Goal: Information Seeking & Learning: Learn about a topic

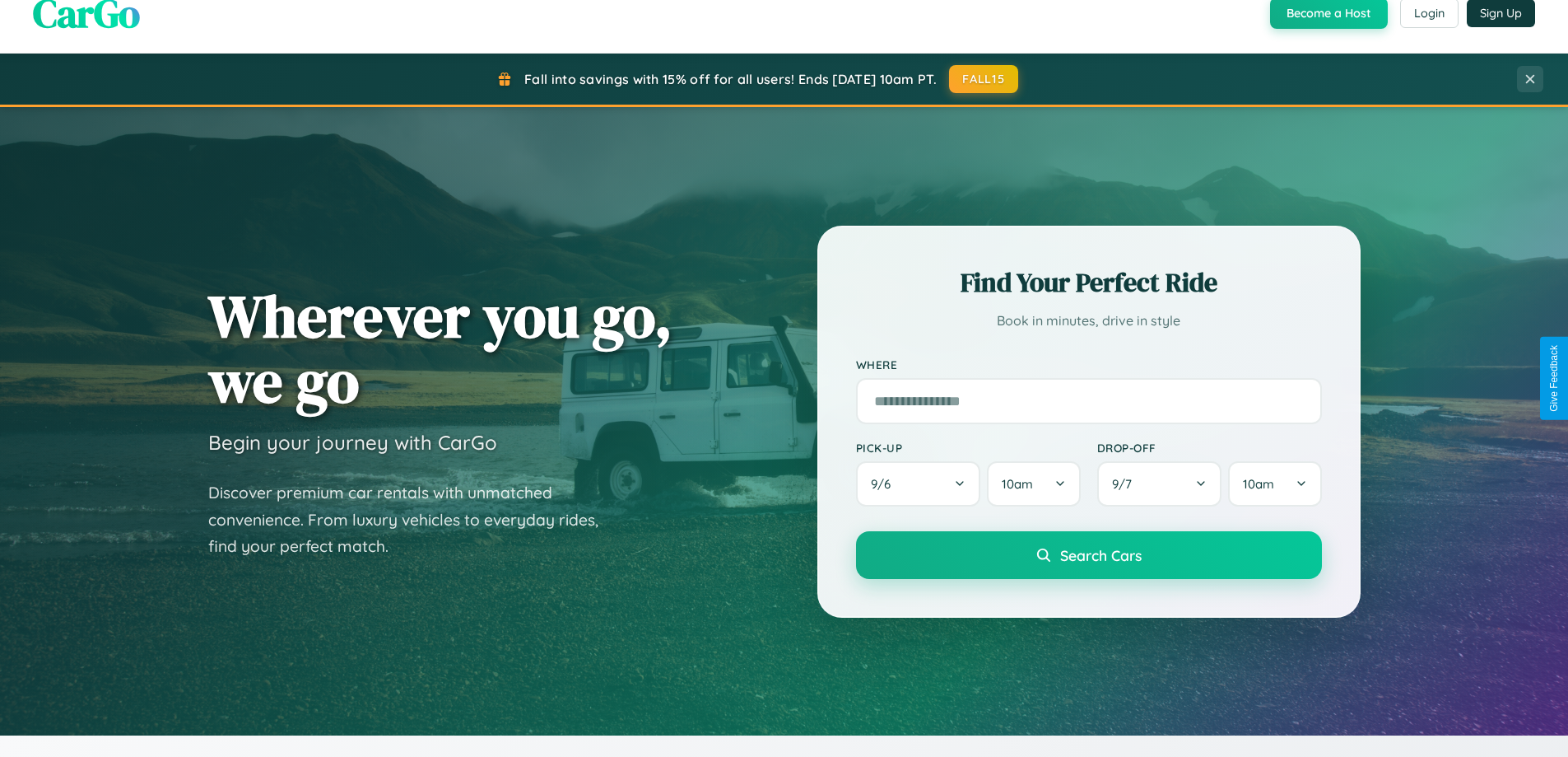
scroll to position [1133, 0]
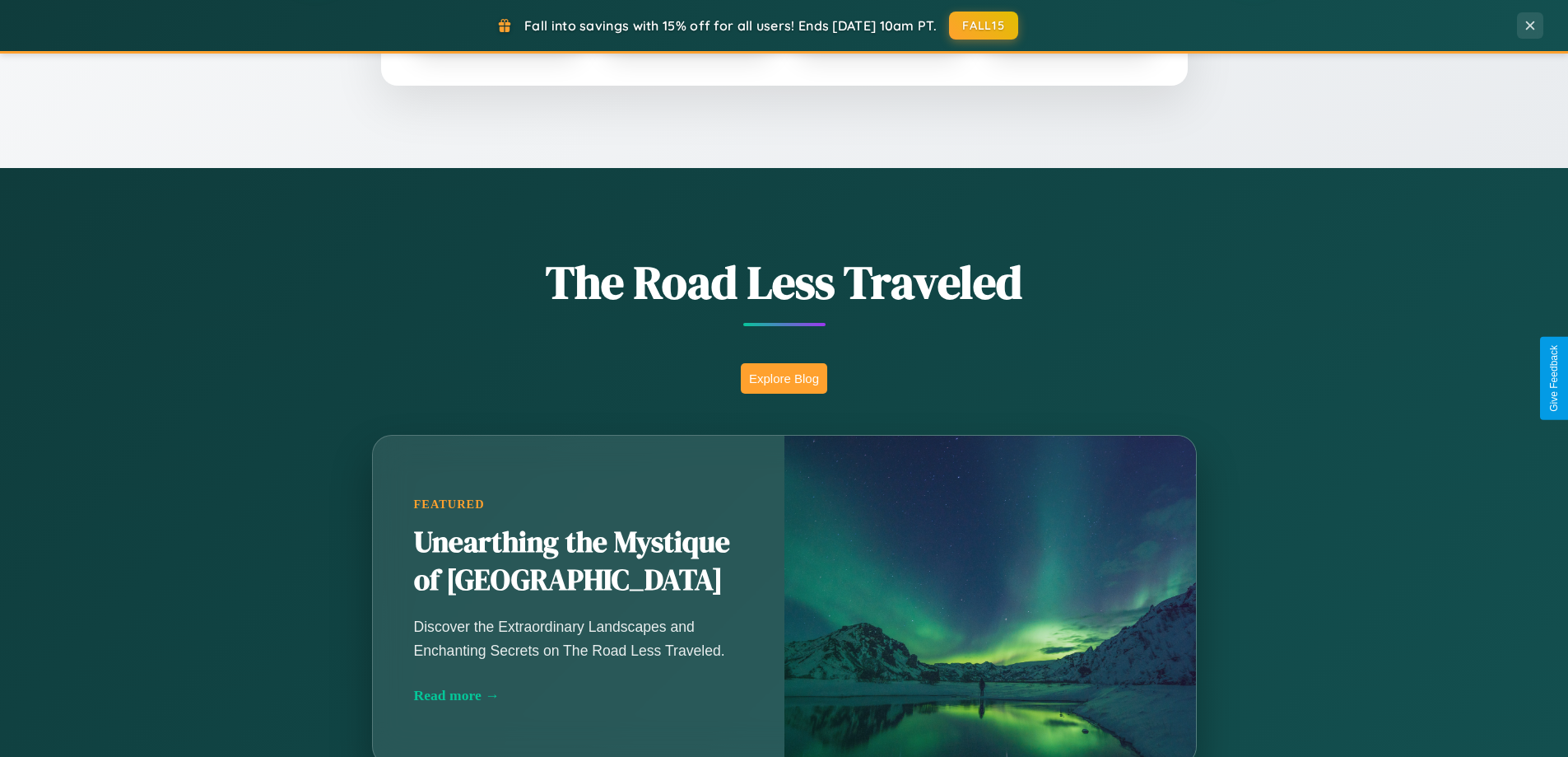
click at [784, 378] on button "Explore Blog" at bounding box center [784, 378] width 86 height 30
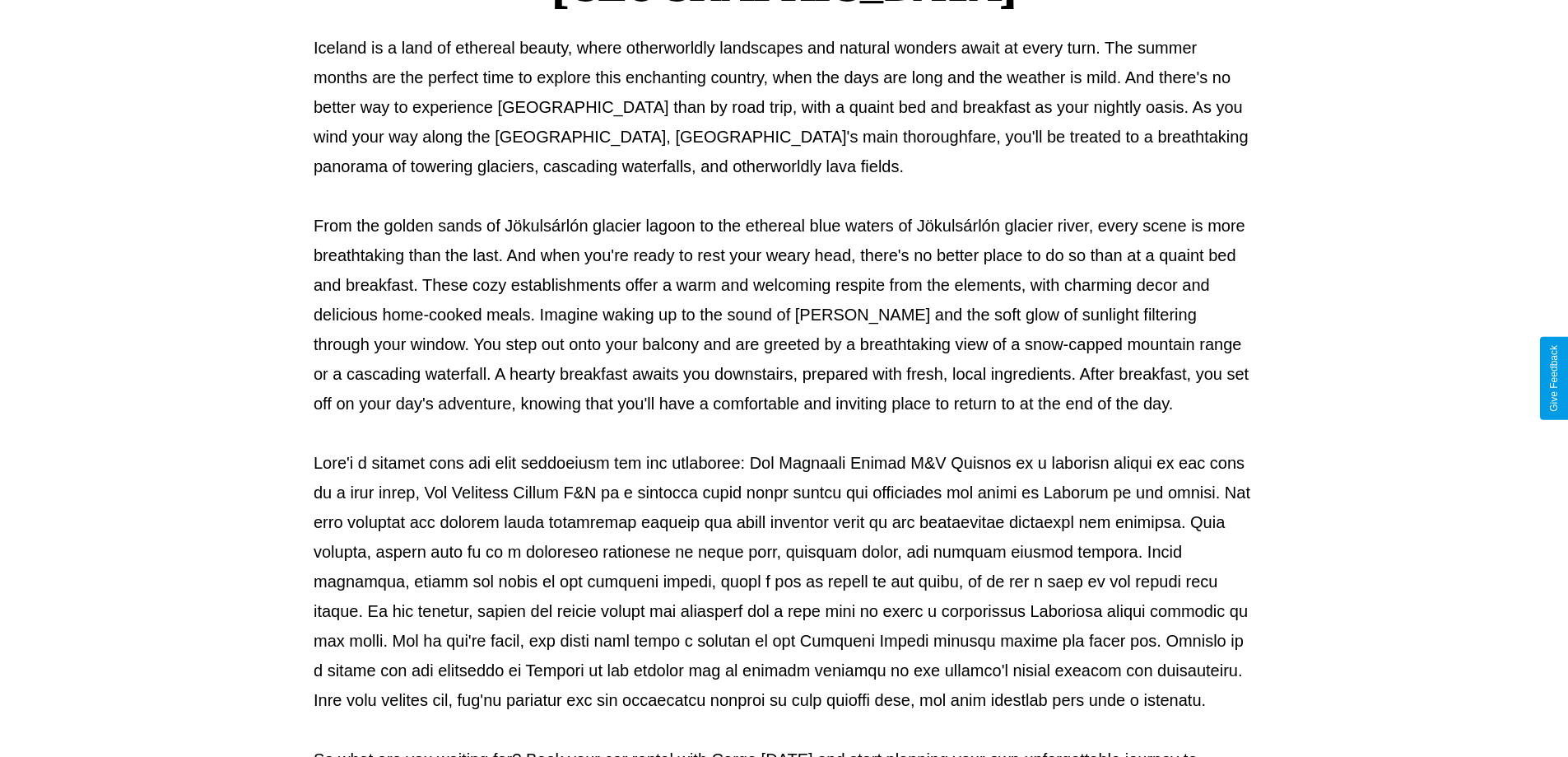
scroll to position [533, 0]
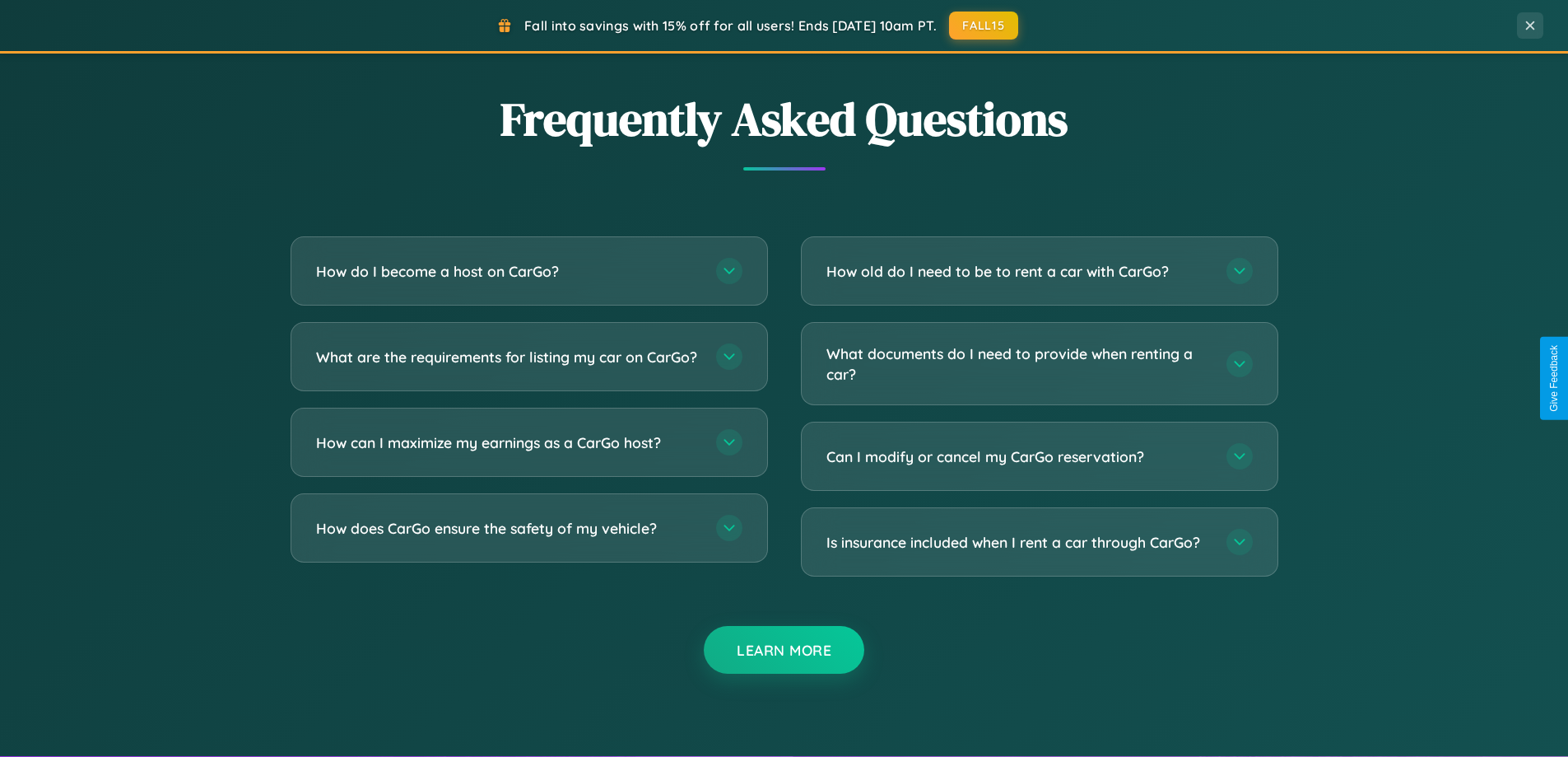
scroll to position [3169, 0]
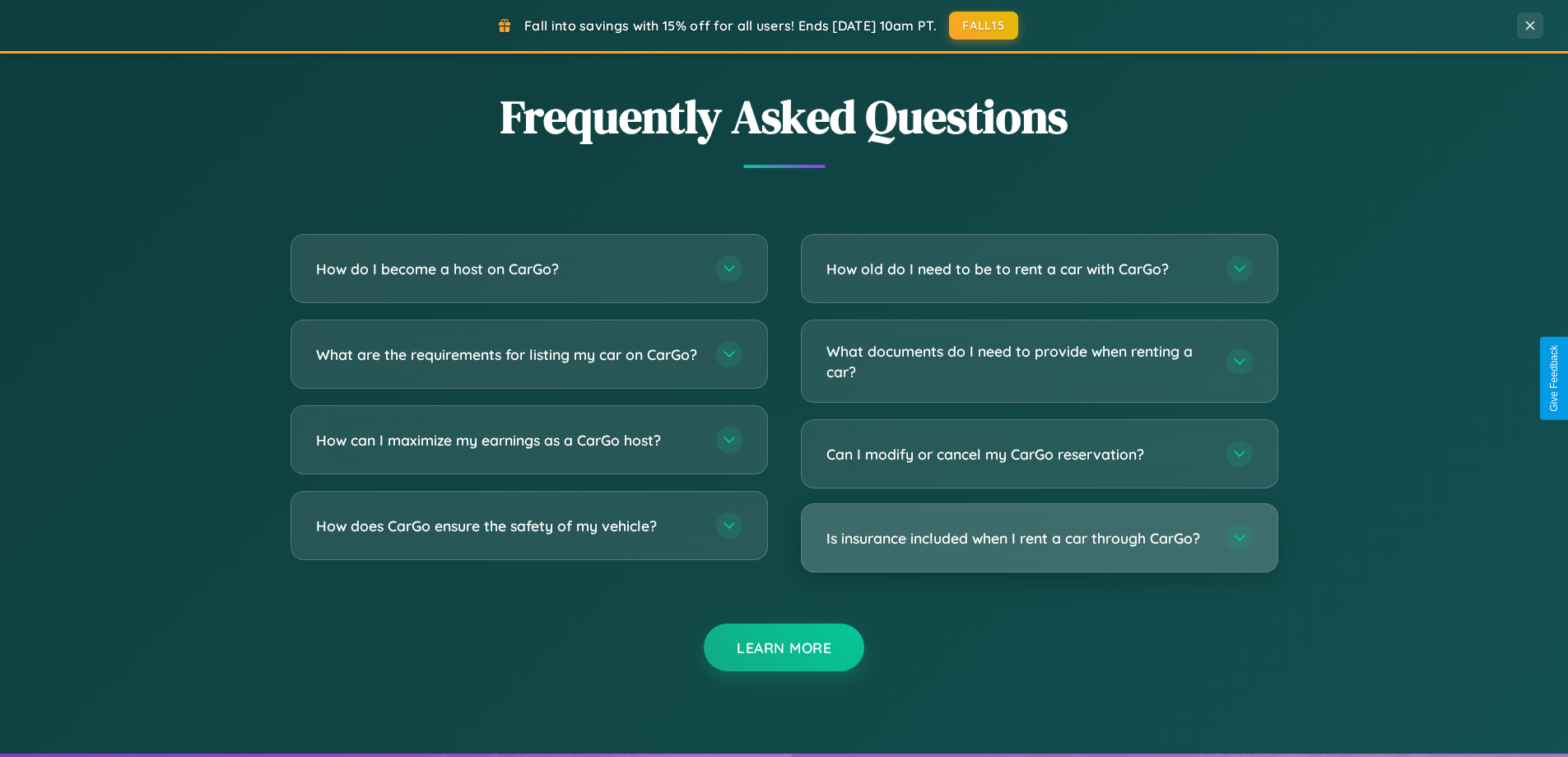
click at [1038, 538] on h3 "Is insurance included when I rent a car through CarGo?" at bounding box center [1018, 538] width 384 height 21
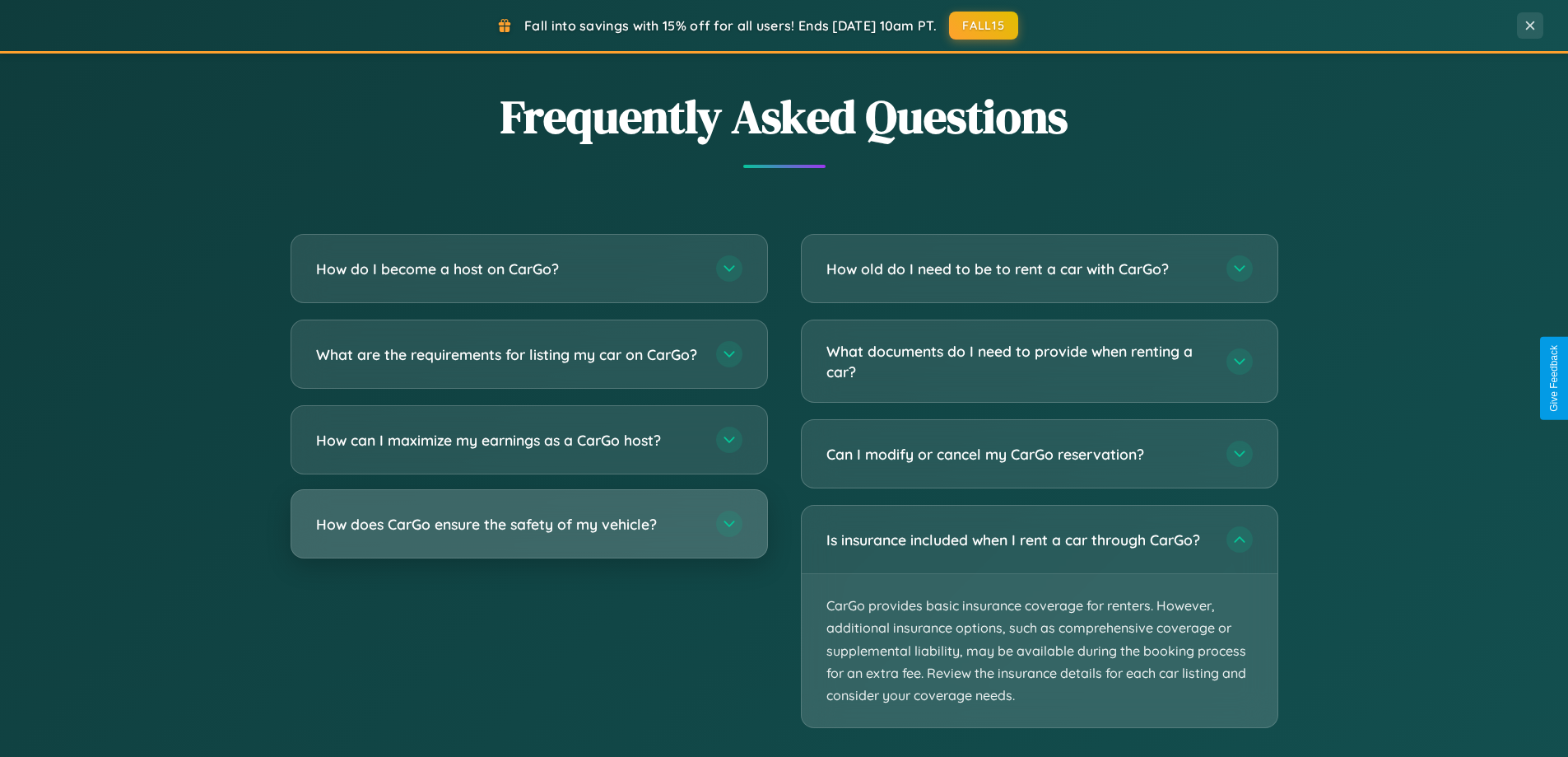
click at [529, 535] on h3 "How does CarGo ensure the safety of my vehicle?" at bounding box center [508, 524] width 384 height 21
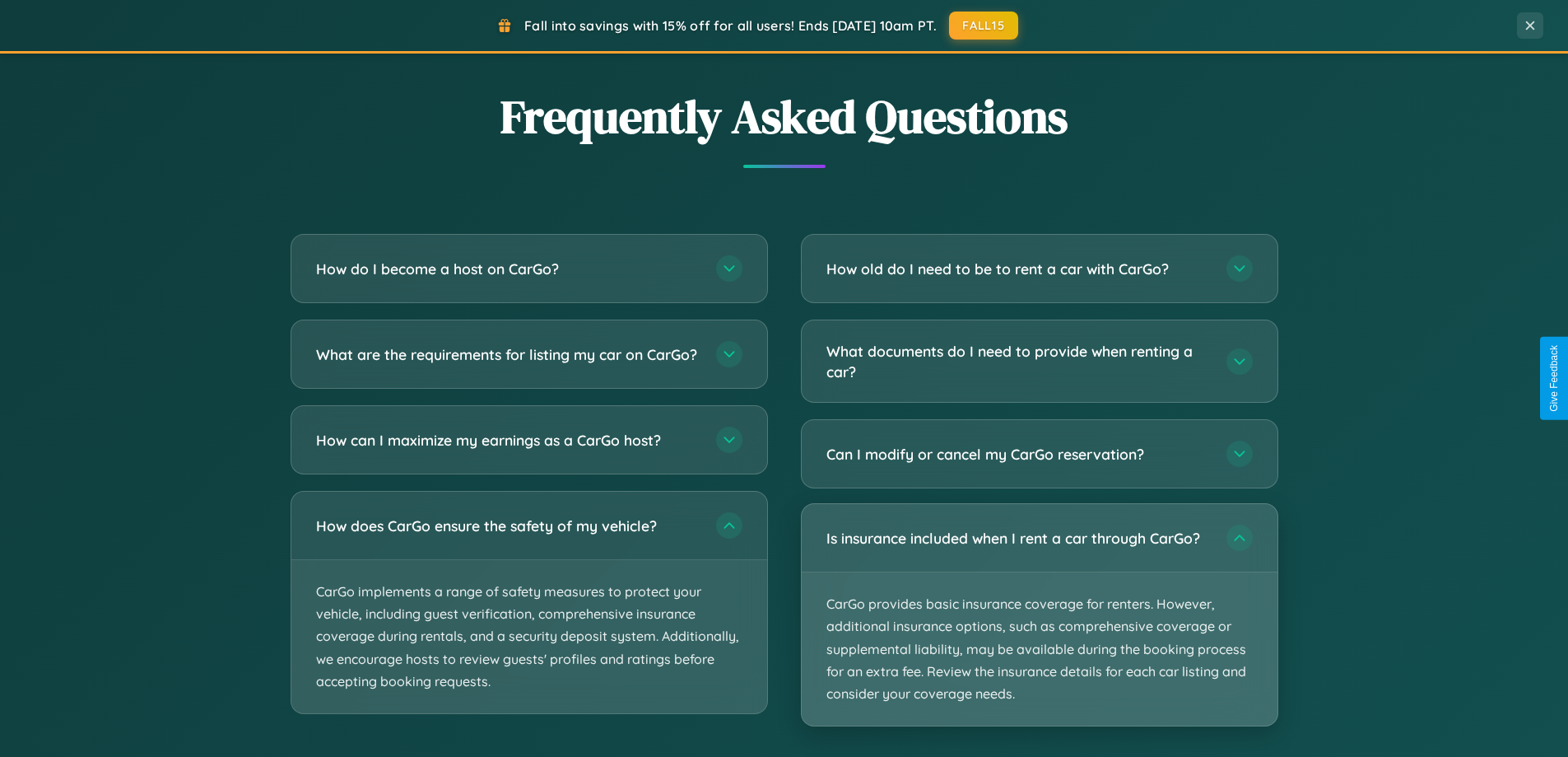
click at [1038, 615] on p "CarGo provides basic insurance coverage for renters. However, additional insura…" at bounding box center [1039, 648] width 476 height 153
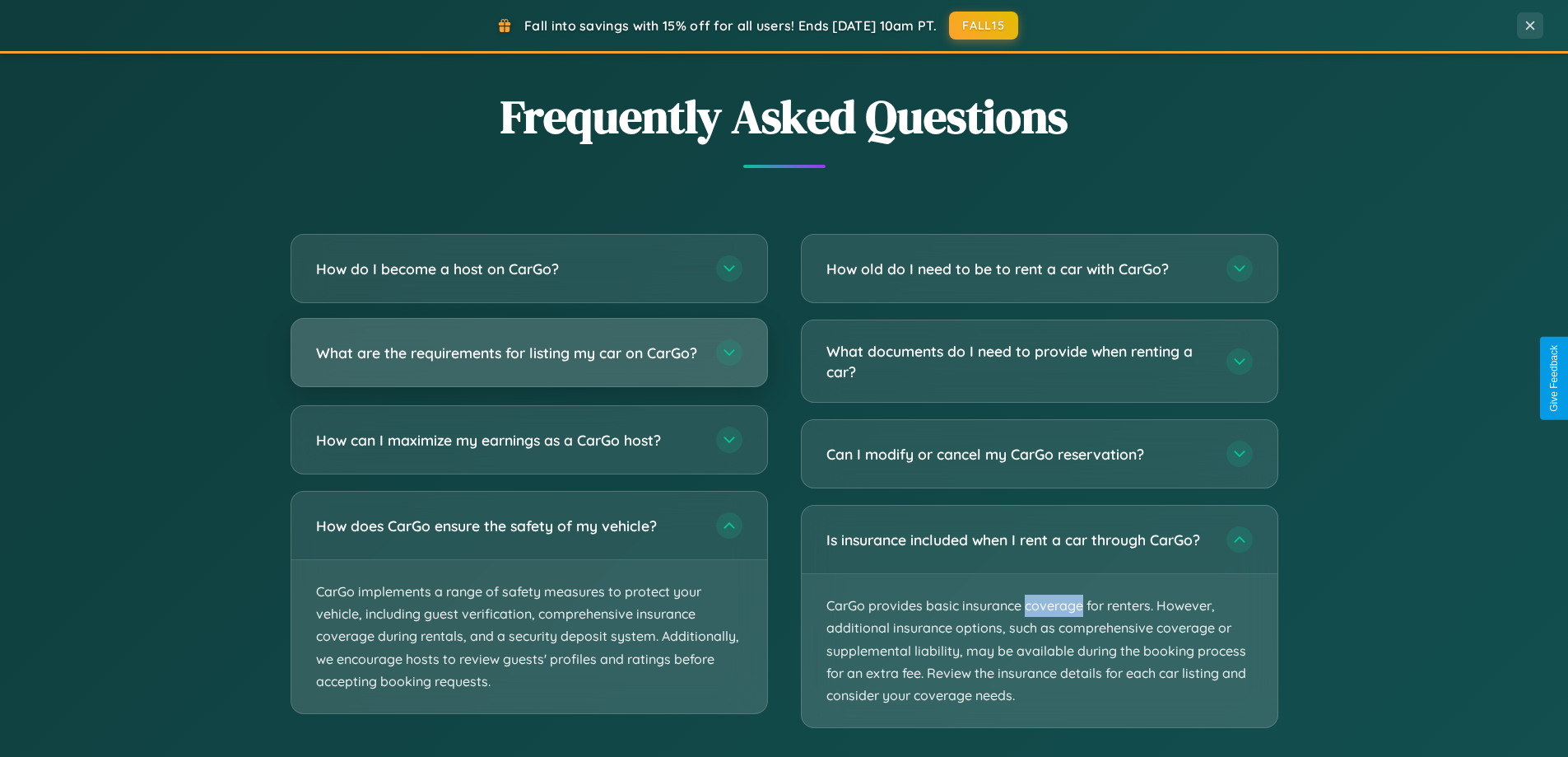
click at [529, 361] on h3 "What are the requirements for listing my car on CarGo?" at bounding box center [508, 353] width 384 height 21
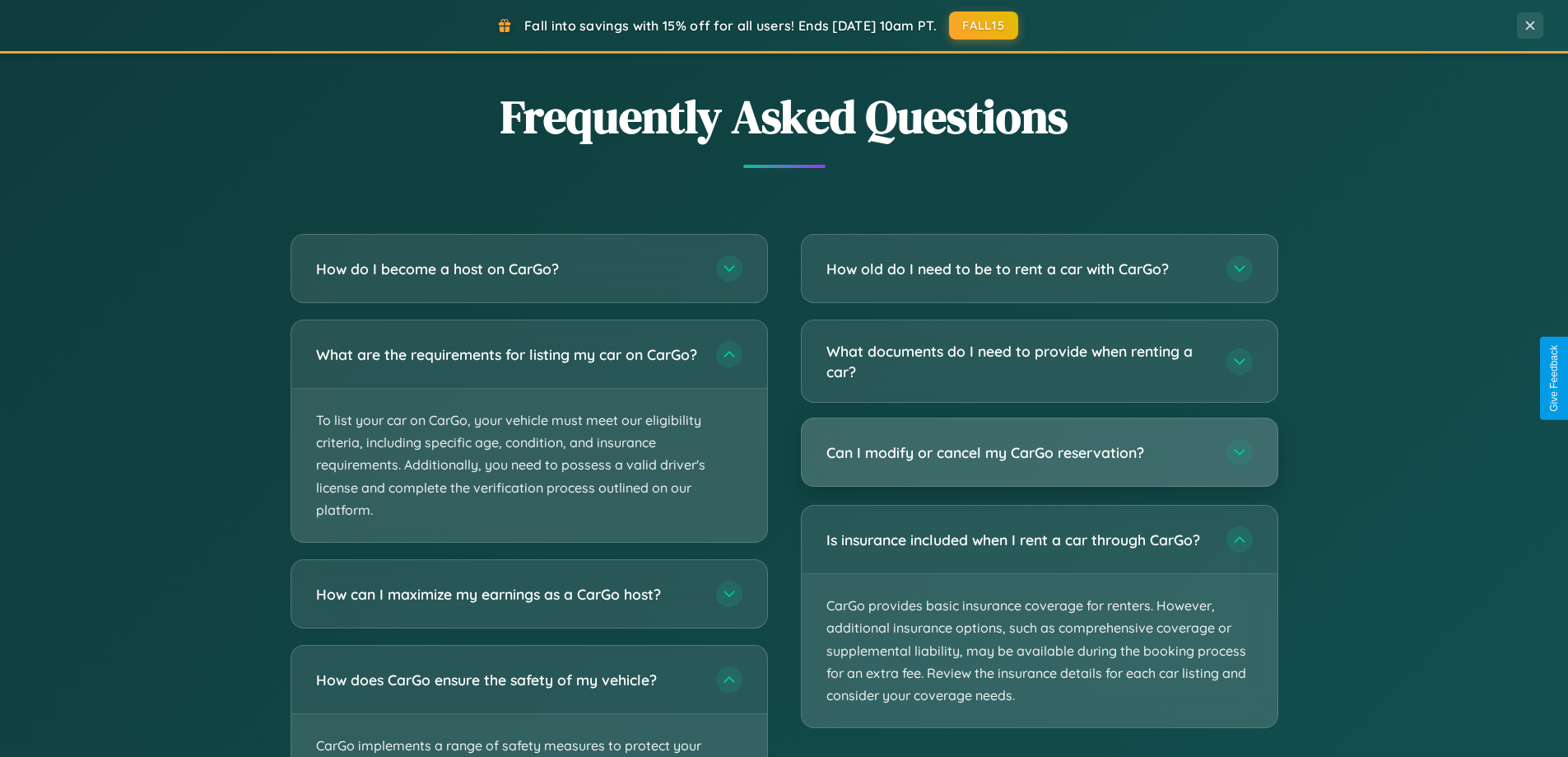
click at [1038, 453] on h3 "Can I modify or cancel my CarGo reservation?" at bounding box center [1018, 452] width 384 height 21
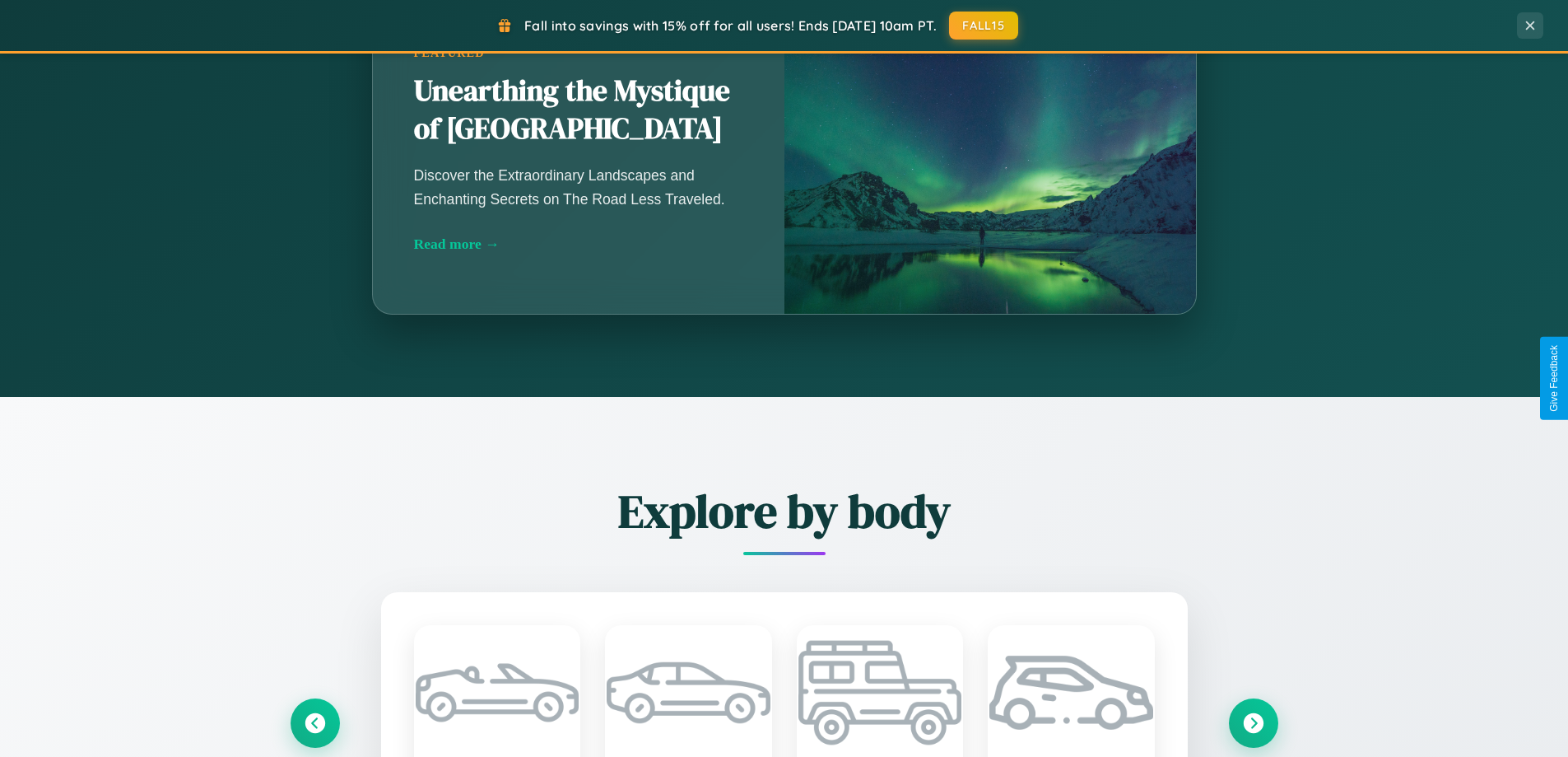
scroll to position [0, 0]
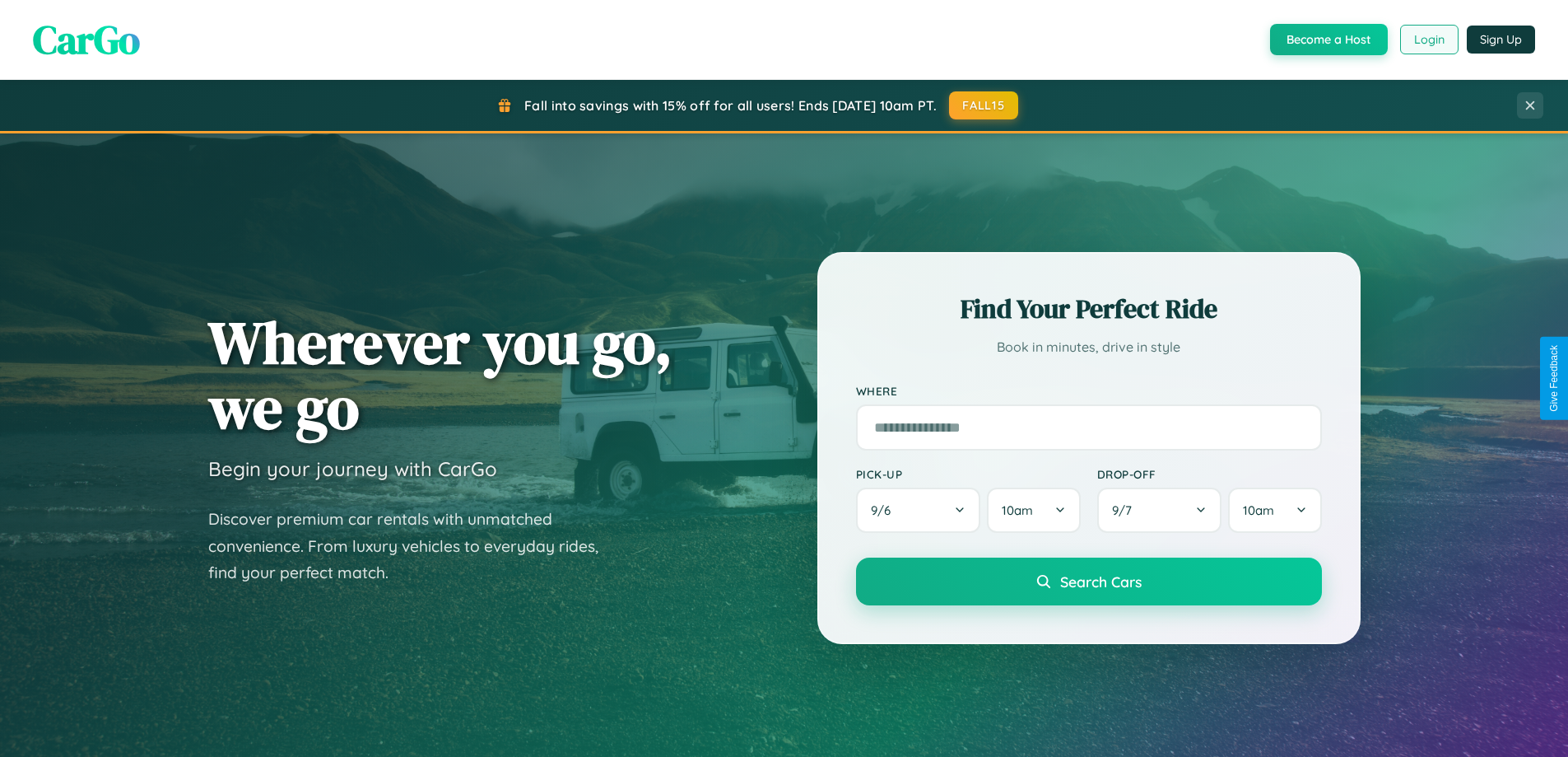
click at [1428, 40] on button "Login" at bounding box center [1429, 40] width 58 height 30
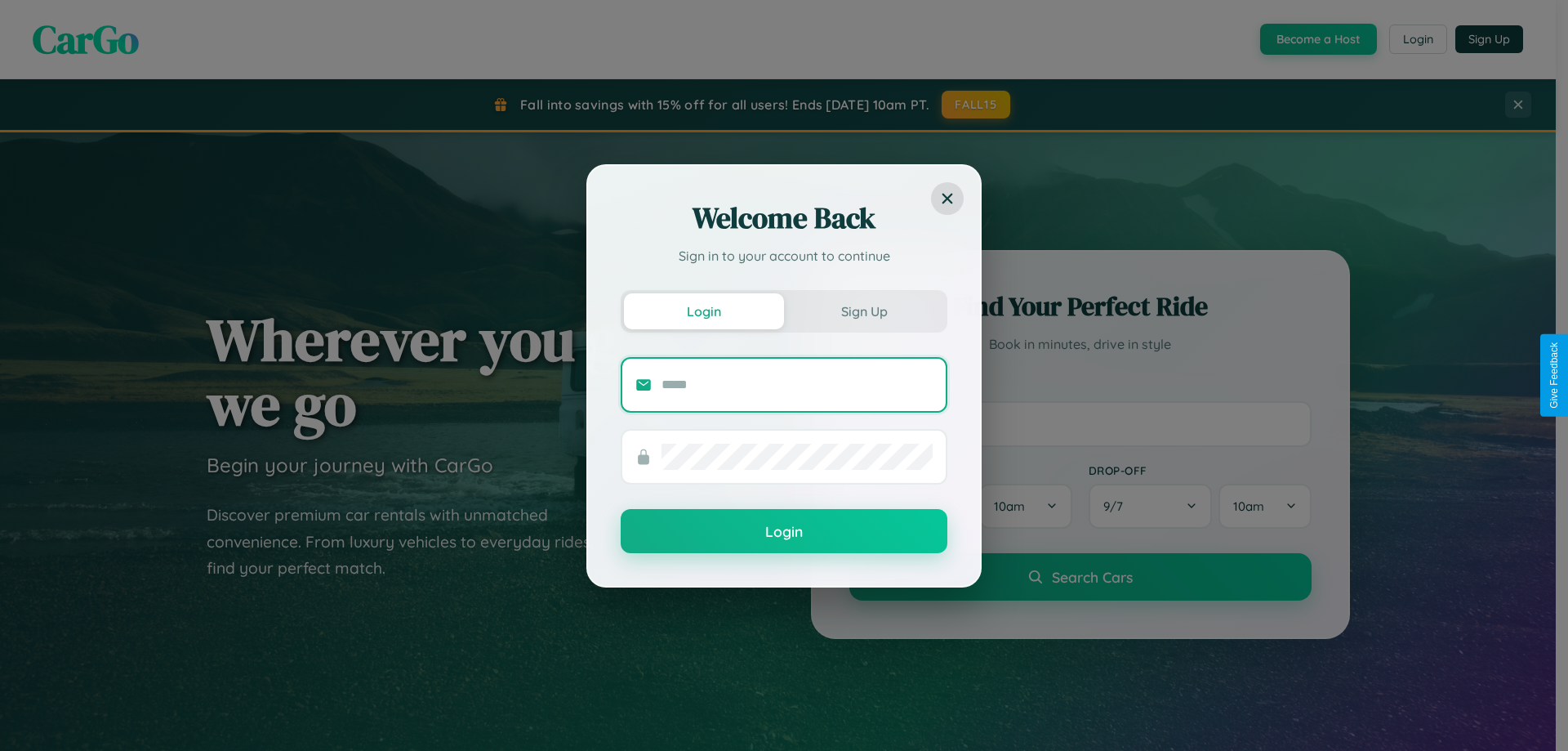
click at [797, 384] on input "text" at bounding box center [796, 385] width 271 height 26
type input "**********"
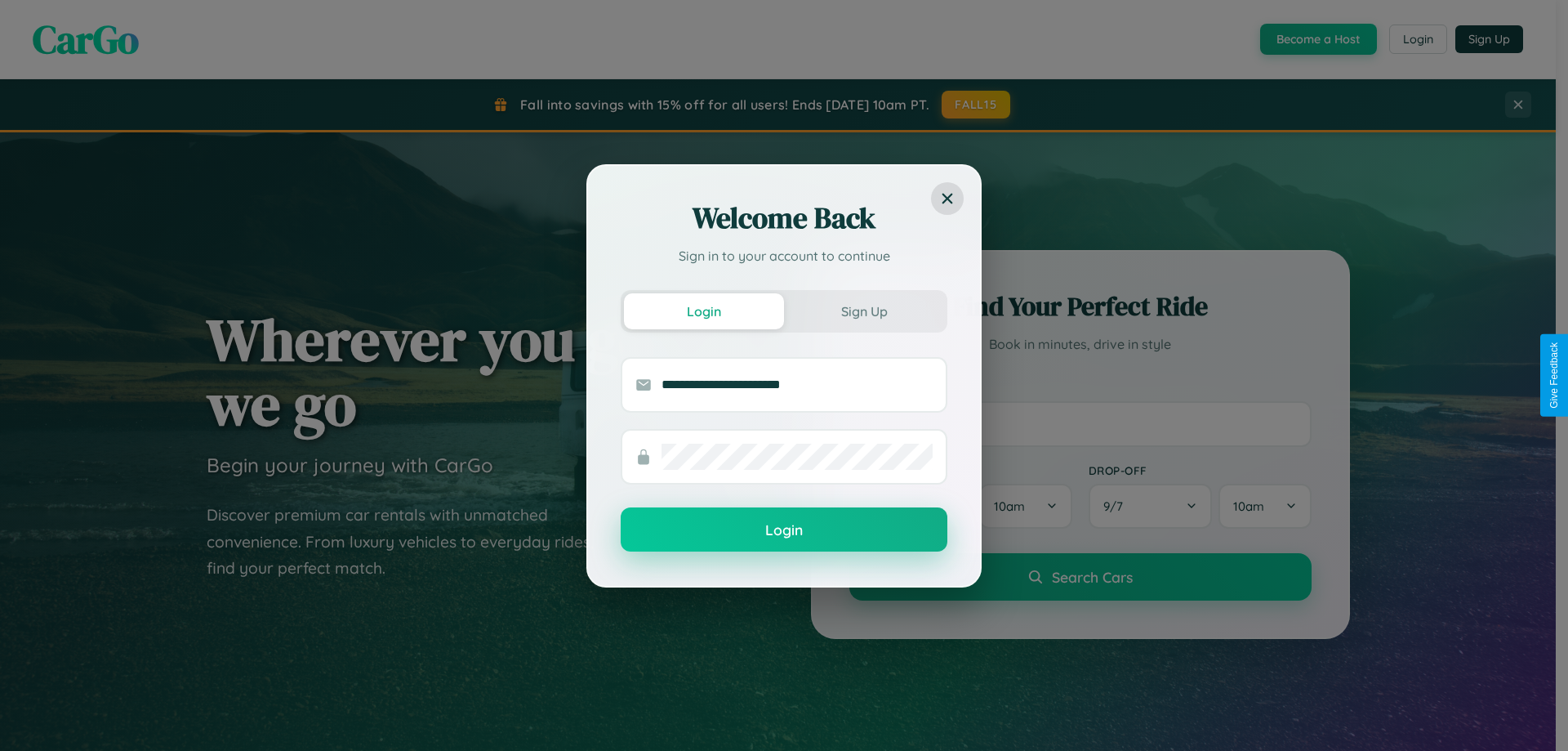
click at [784, 530] on button "Login" at bounding box center [784, 529] width 326 height 44
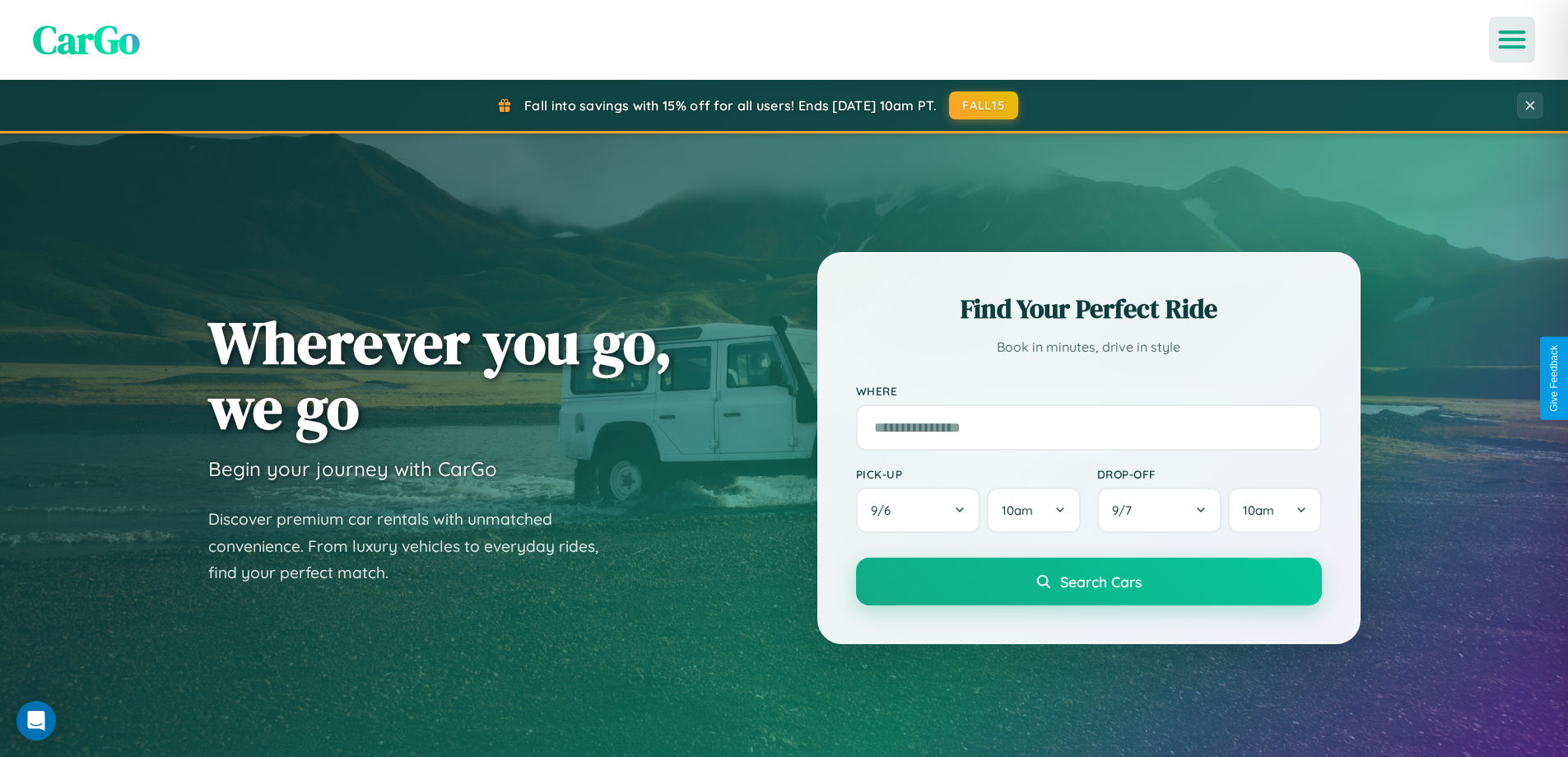
click at [1512, 40] on icon "Open menu" at bounding box center [1512, 39] width 24 height 15
